Goal: Navigation & Orientation: Find specific page/section

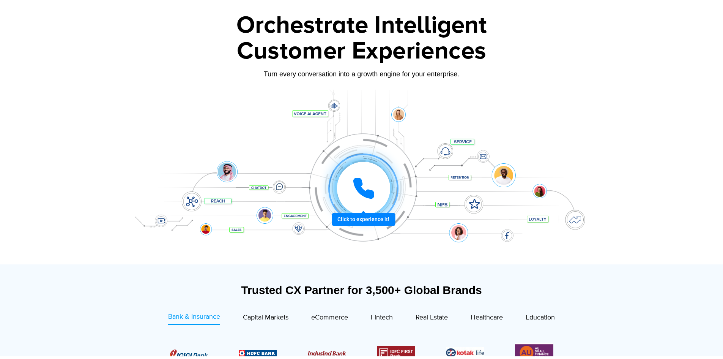
scroll to position [76, 0]
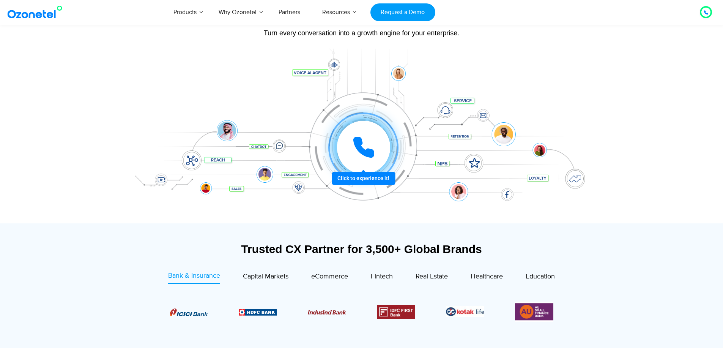
click at [339, 180] on div at bounding box center [363, 147] width 70 height 70
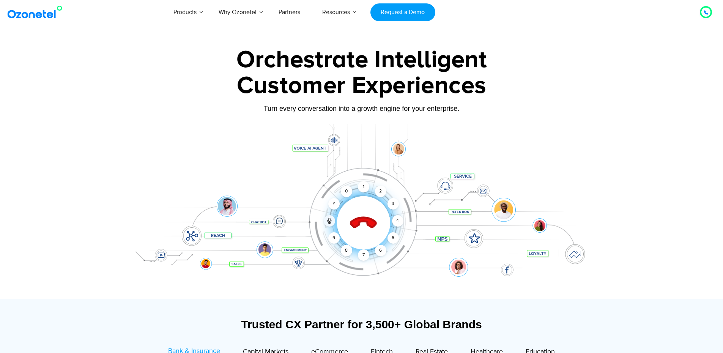
scroll to position [0, 0]
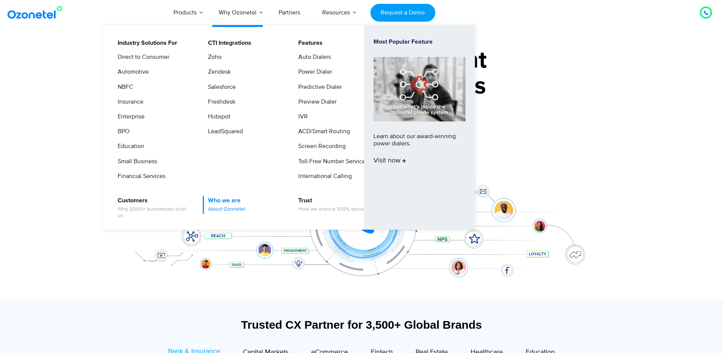
click at [235, 210] on span "About Ozonetel" at bounding box center [226, 209] width 37 height 6
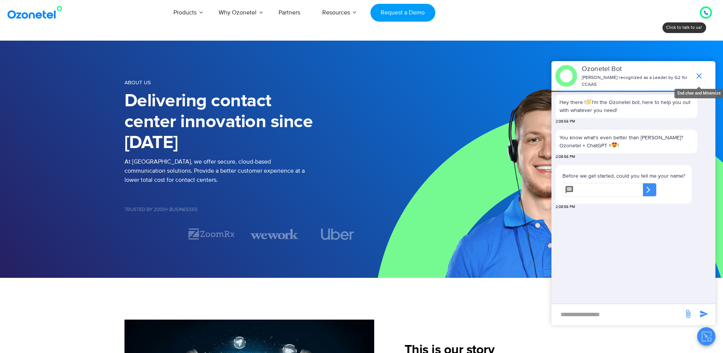
click at [699, 74] on icon "end chat or minimize" at bounding box center [699, 75] width 9 height 9
